Goal: Transaction & Acquisition: Purchase product/service

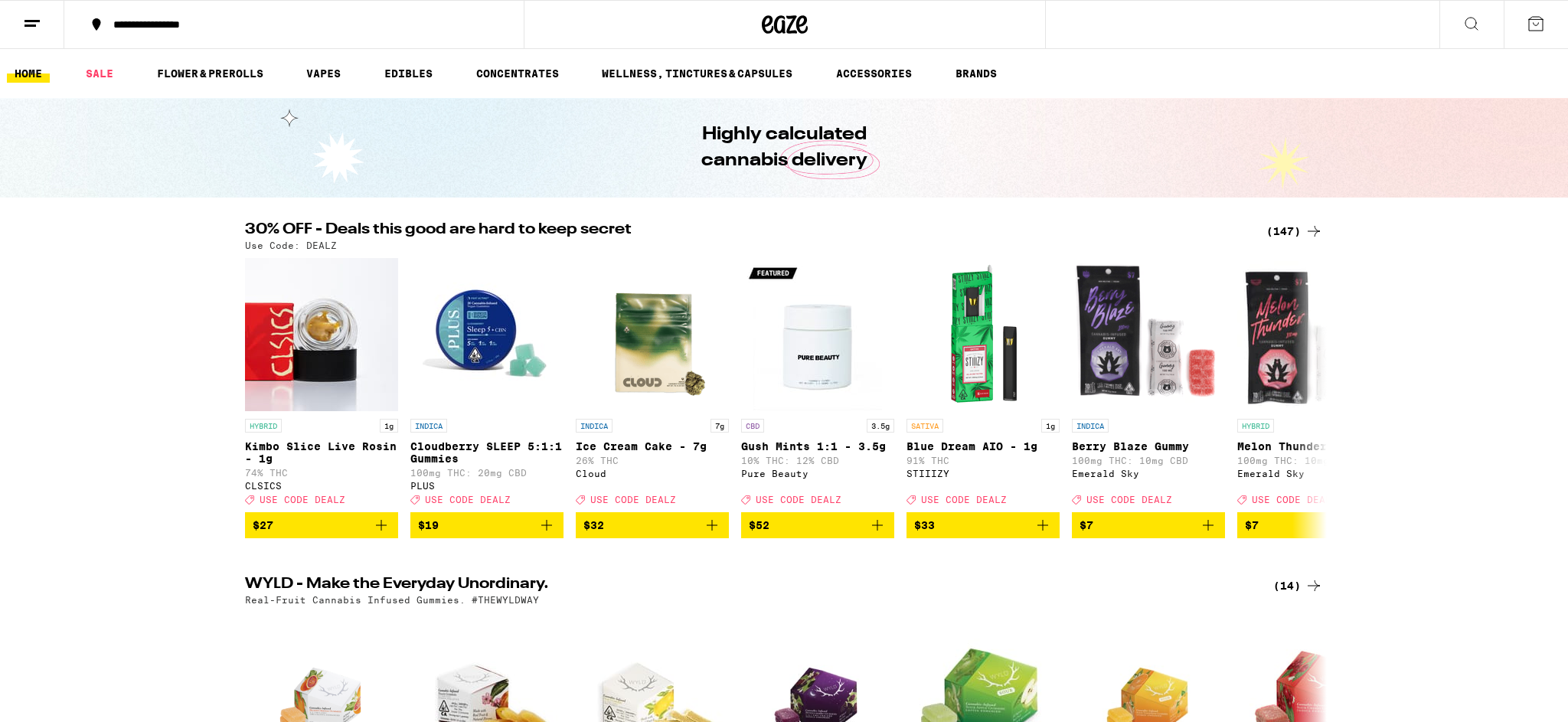
click at [1474, 24] on icon at bounding box center [1471, 23] width 18 height 18
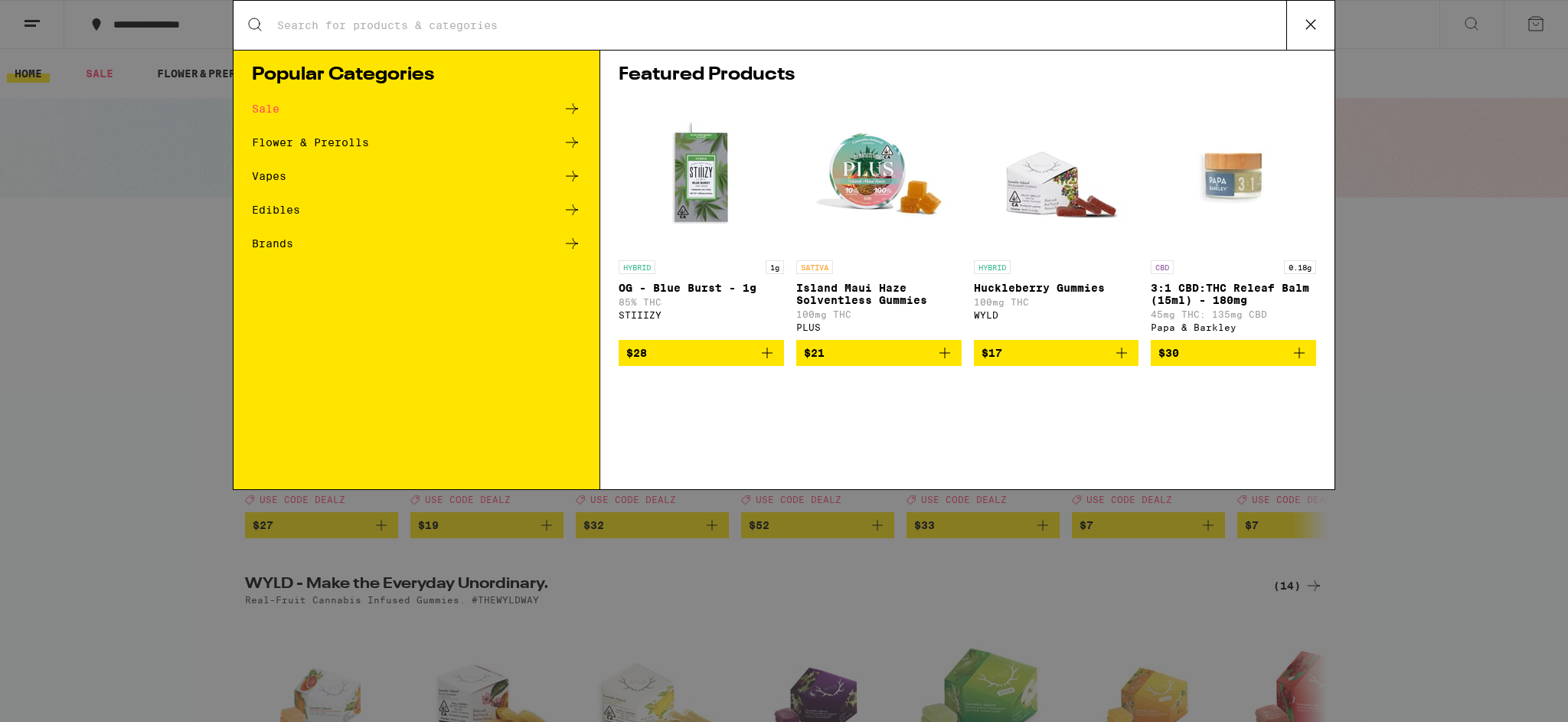
click at [540, 22] on input "Search for Products" at bounding box center [781, 25] width 1010 height 14
type input "garlic starship"
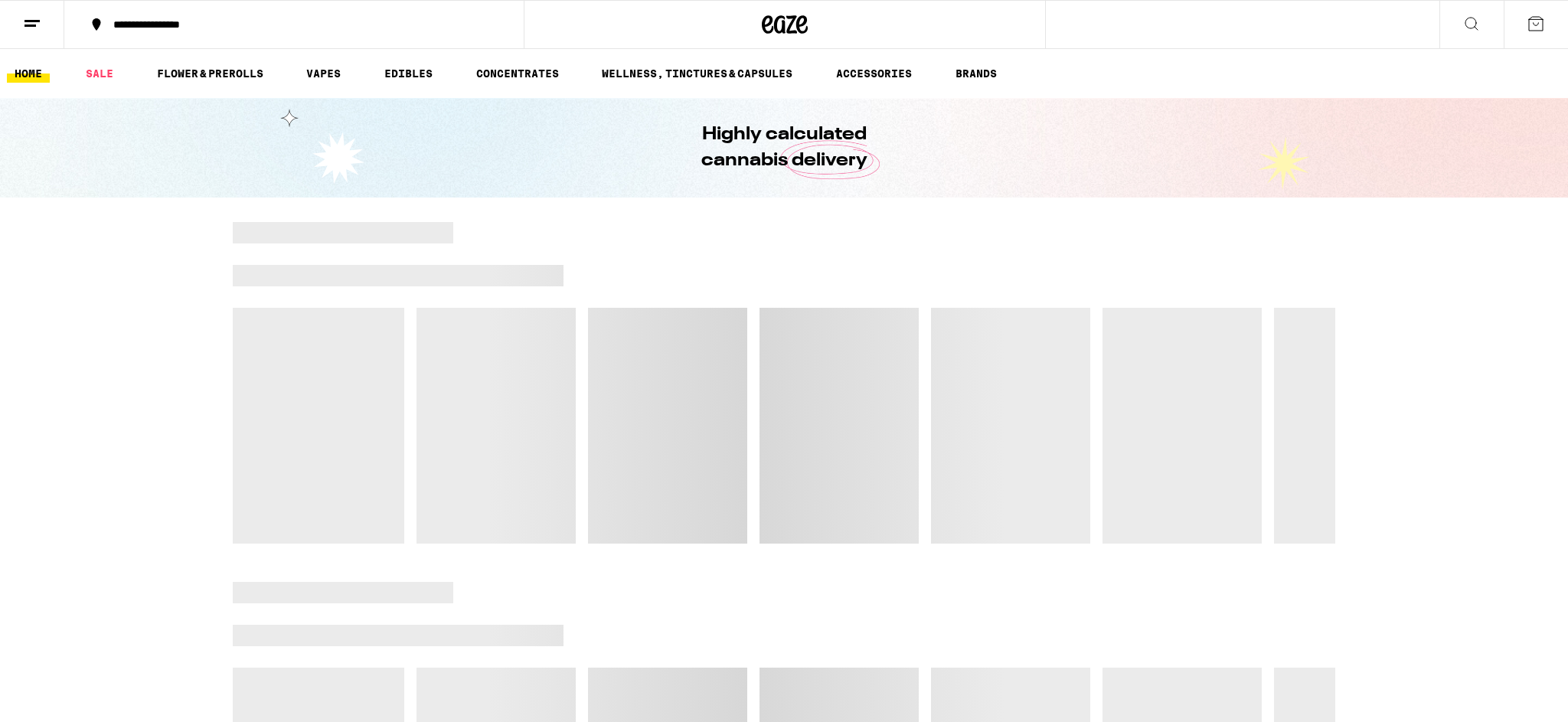
click at [1470, 22] on icon at bounding box center [1471, 23] width 18 height 18
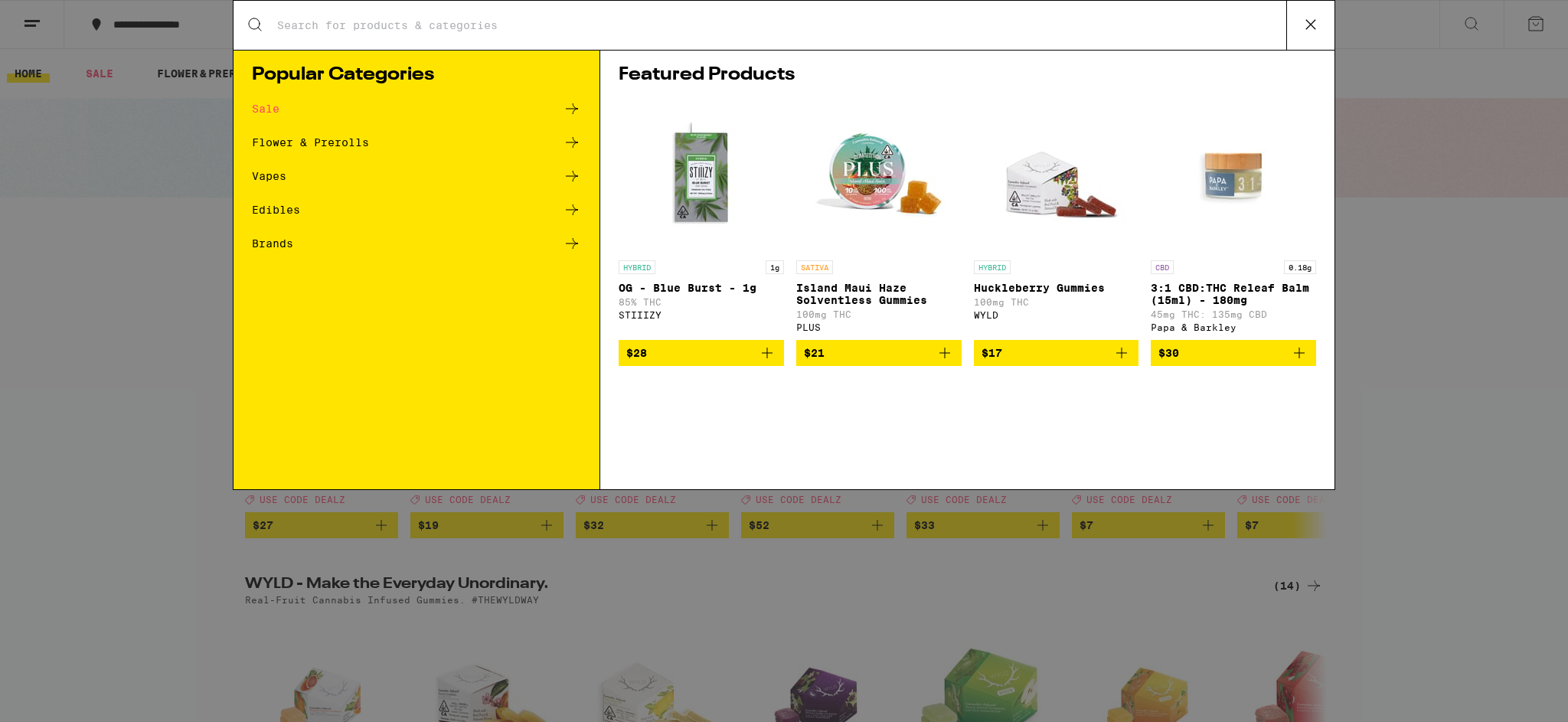
click at [597, 21] on input "Search for Products" at bounding box center [781, 25] width 1010 height 14
type input "garlic starship"
